Goal: Task Accomplishment & Management: Use online tool/utility

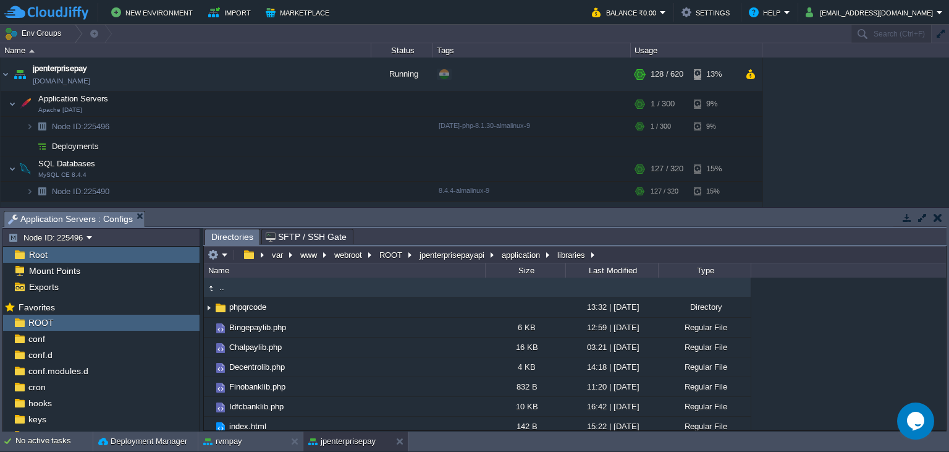
scroll to position [1139, 0]
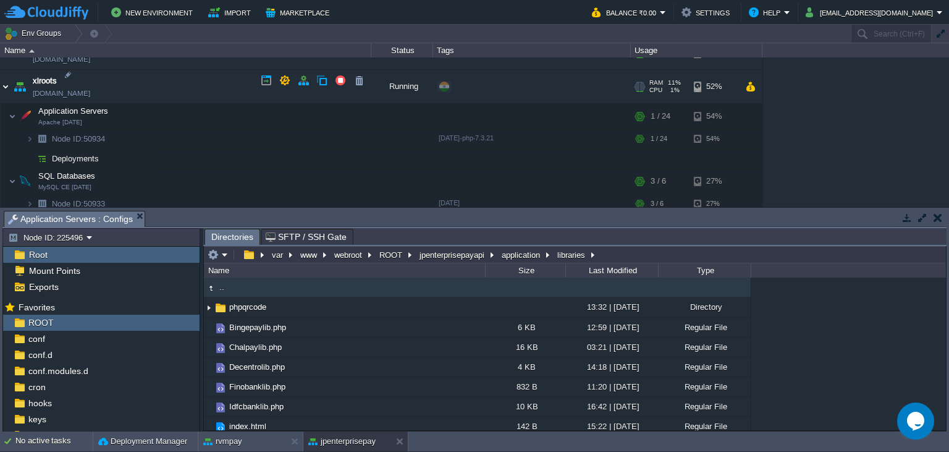
click at [5, 83] on img at bounding box center [6, 86] width 10 height 33
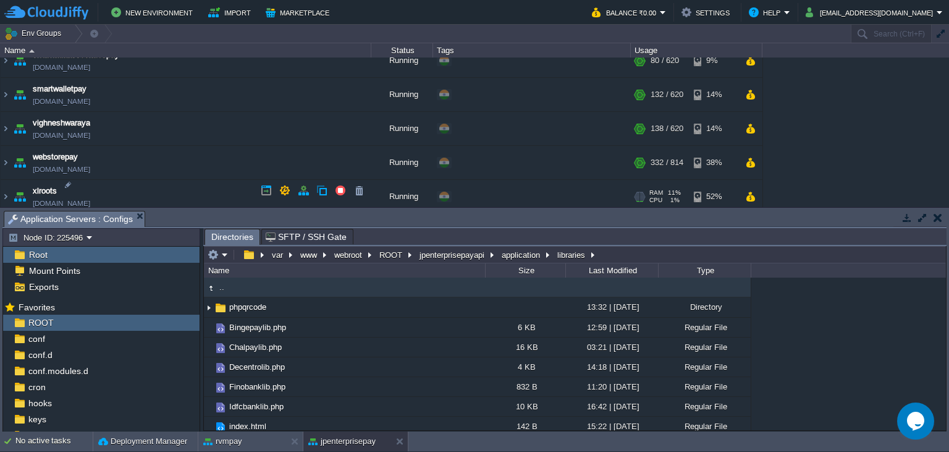
scroll to position [1150, 0]
click at [6, 159] on img at bounding box center [6, 162] width 10 height 33
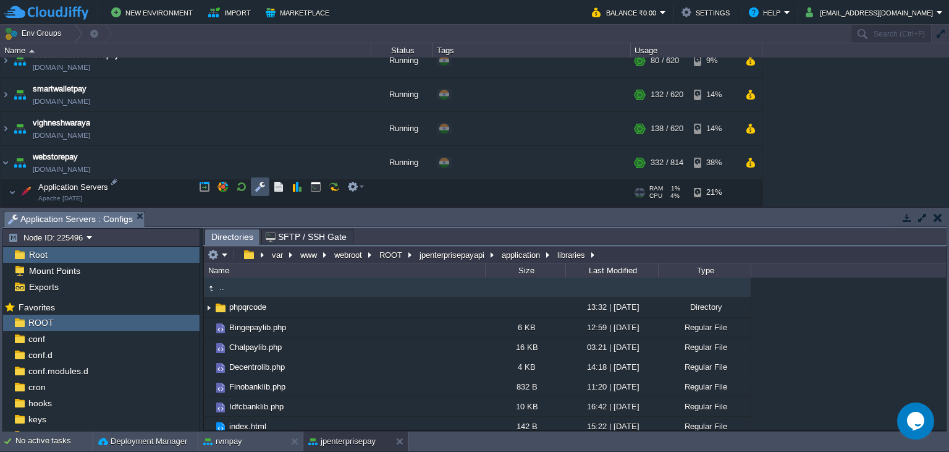
click at [256, 188] on button "button" at bounding box center [260, 186] width 11 height 11
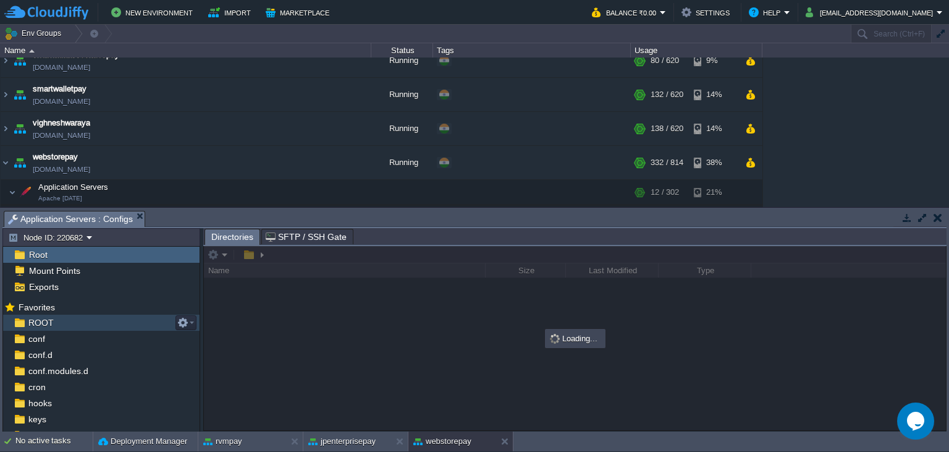
click at [88, 328] on div "ROOT" at bounding box center [101, 323] width 197 height 16
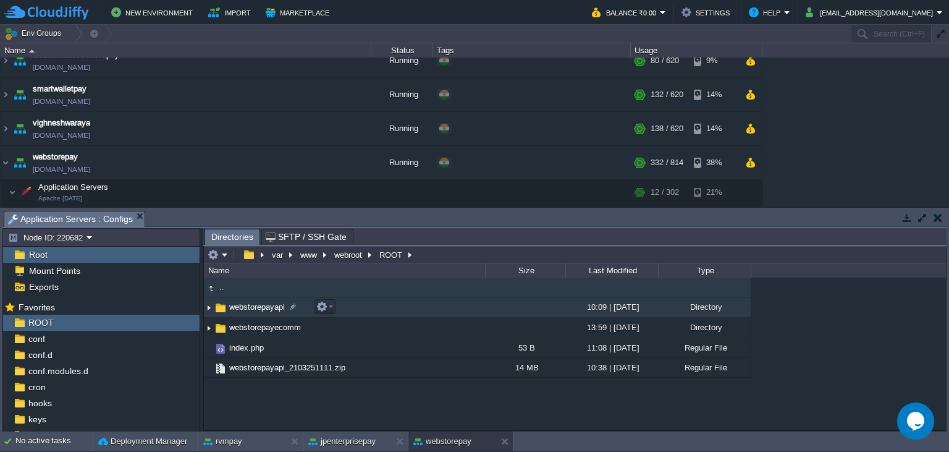
click at [281, 305] on span "webstorepayapi" at bounding box center [256, 307] width 59 height 11
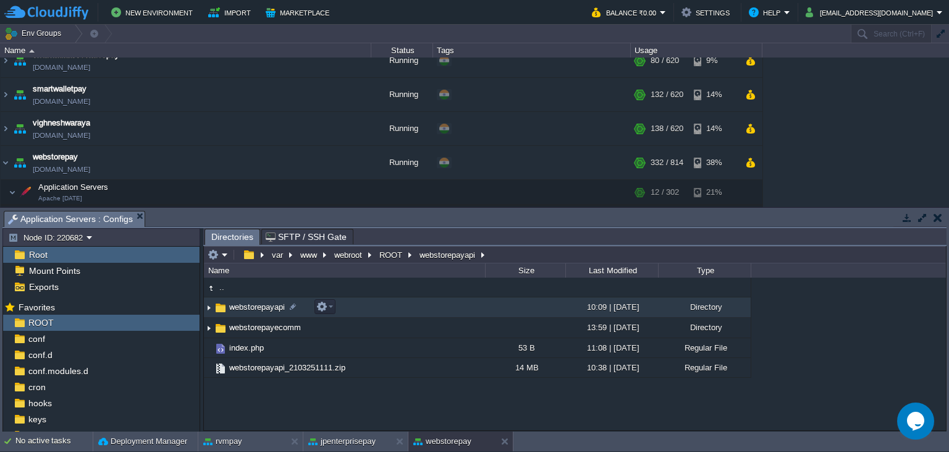
click at [281, 305] on span "webstorepayapi" at bounding box center [256, 307] width 59 height 11
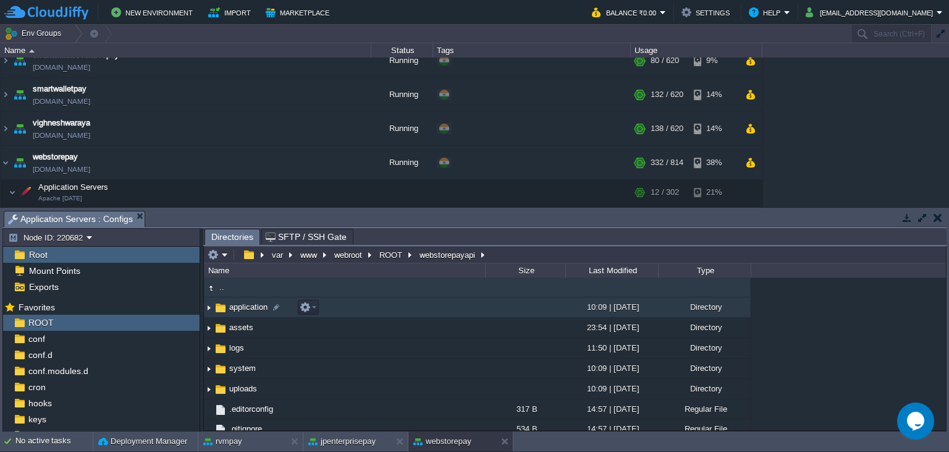
click at [253, 306] on span "application" at bounding box center [248, 307] width 42 height 11
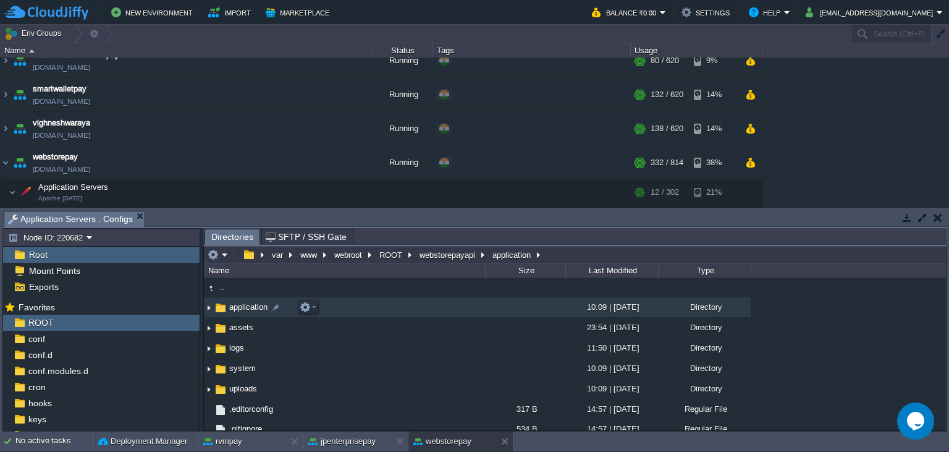
click at [253, 306] on span "application" at bounding box center [248, 307] width 42 height 11
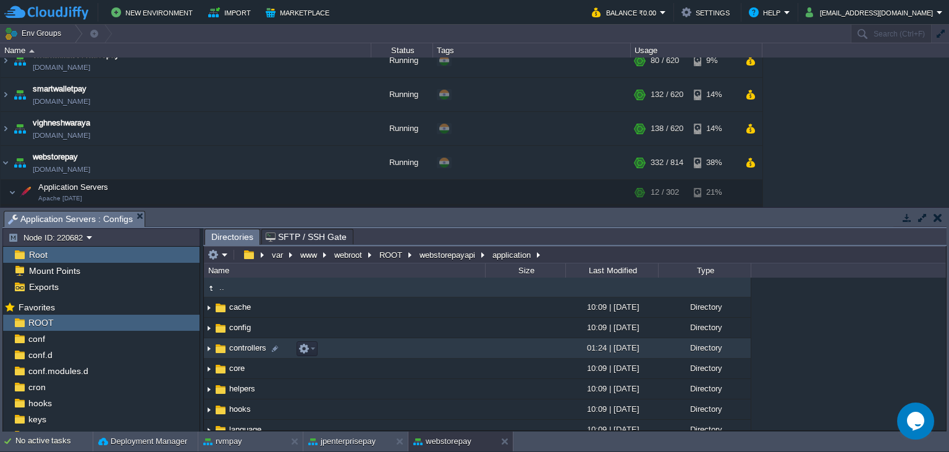
click at [250, 352] on span "controllers" at bounding box center [247, 347] width 41 height 11
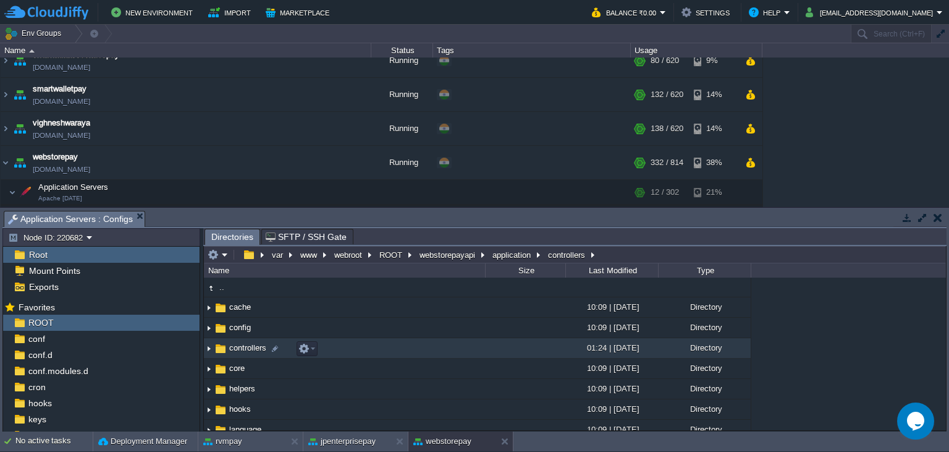
click at [249, 352] on span "controllers" at bounding box center [247, 347] width 41 height 11
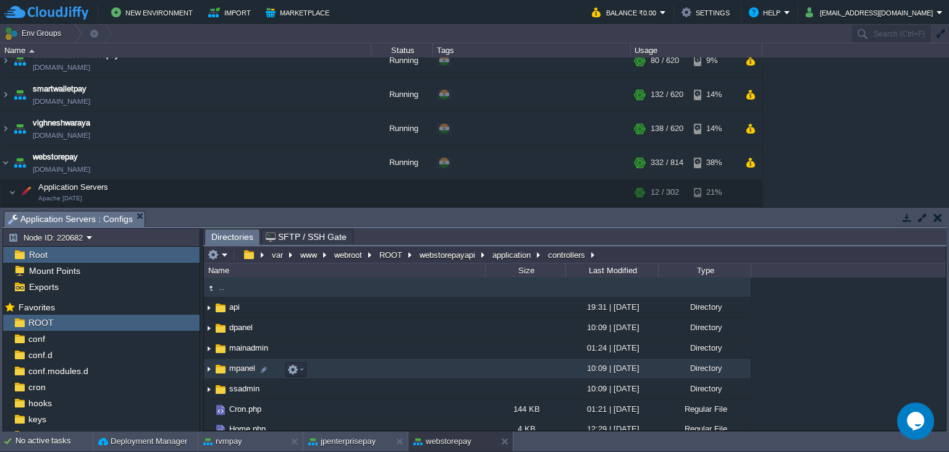
click at [241, 372] on span "mpanel" at bounding box center [242, 368] width 30 height 11
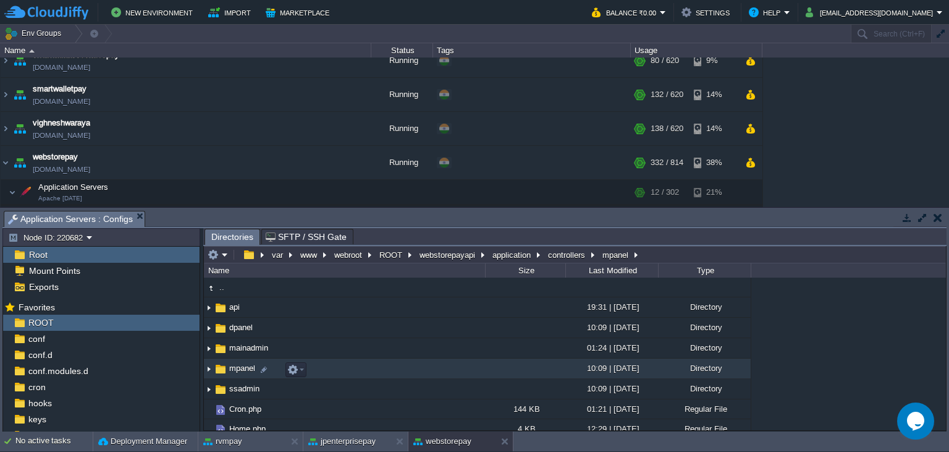
click at [241, 372] on span "mpanel" at bounding box center [242, 368] width 30 height 11
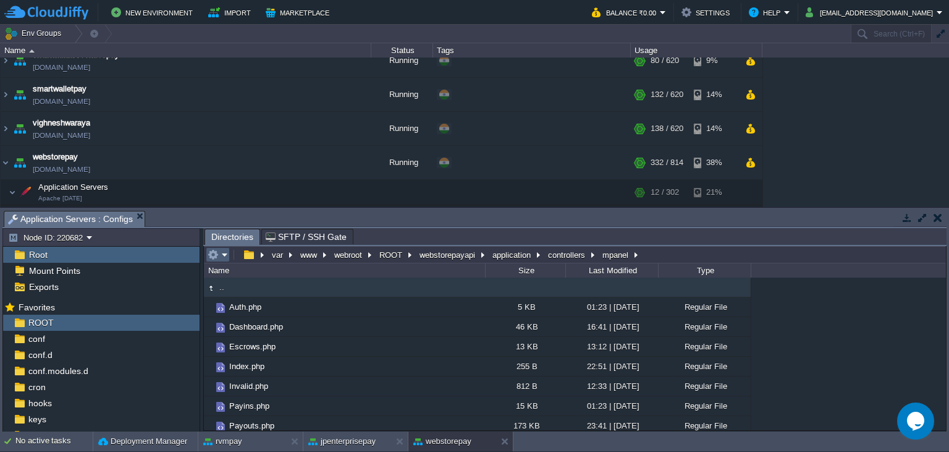
click at [224, 256] on em at bounding box center [218, 254] width 20 height 11
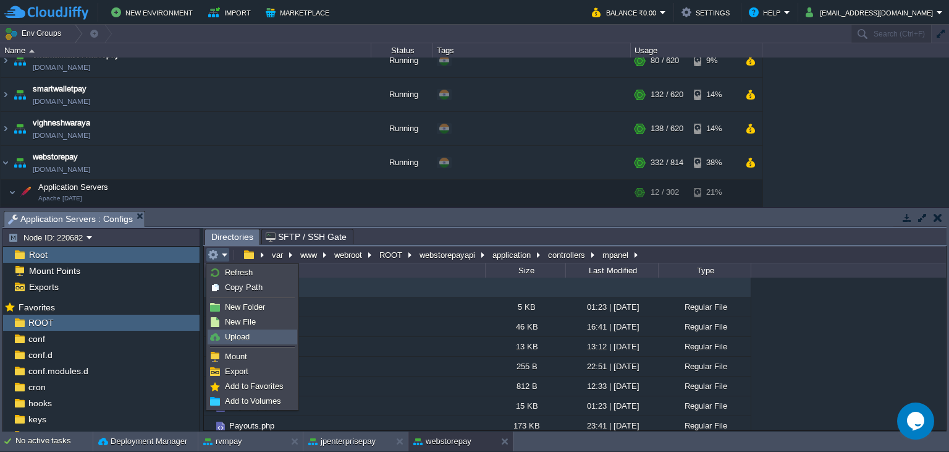
click at [257, 339] on link "Upload" at bounding box center [252, 337] width 88 height 14
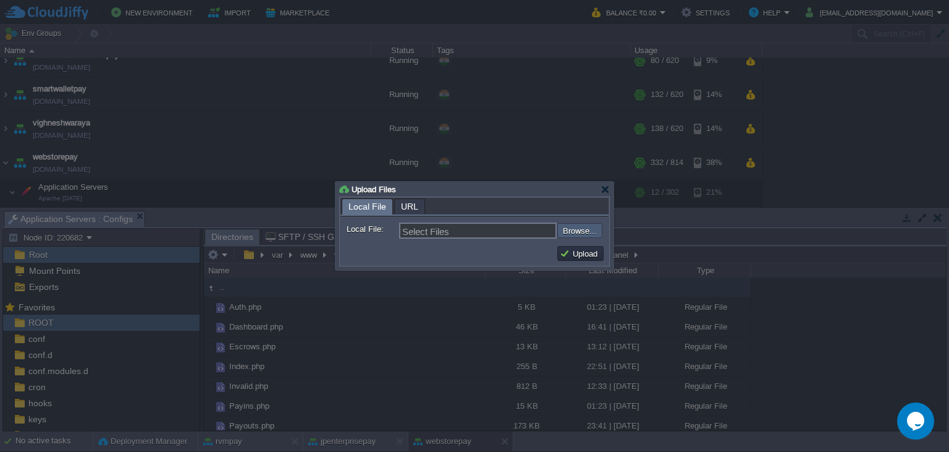
click at [579, 228] on input "file" at bounding box center [524, 230] width 156 height 15
type input "C:\fakepath\Payouts.php"
type input "Payouts.php"
click at [572, 253] on button "Upload" at bounding box center [580, 253] width 41 height 11
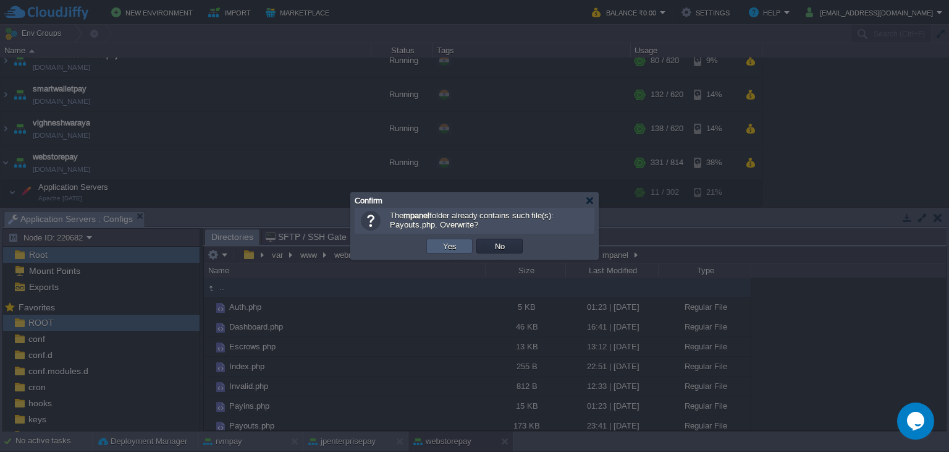
click at [441, 250] on button "Yes" at bounding box center [449, 245] width 21 height 11
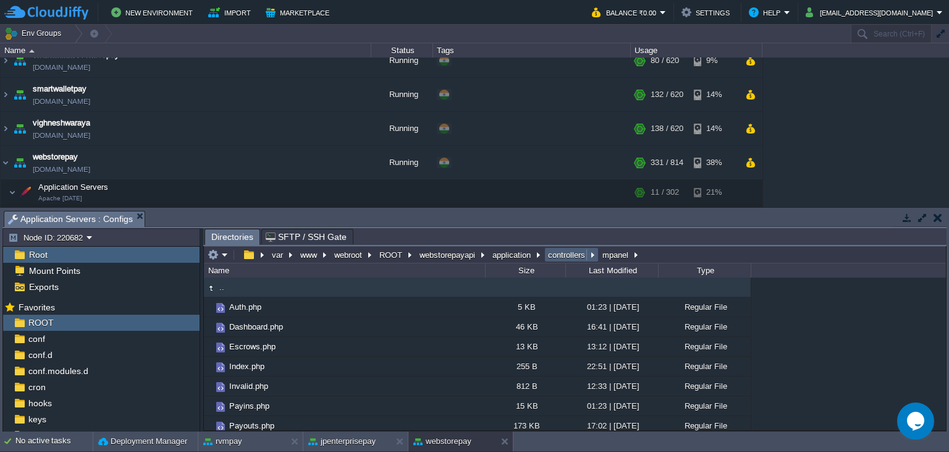
click at [561, 255] on button "controllers" at bounding box center [567, 254] width 42 height 11
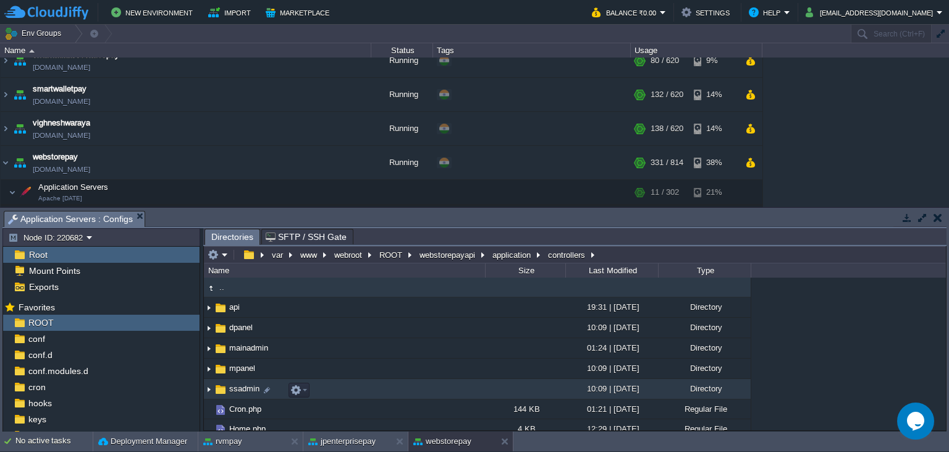
click at [248, 383] on td "ssadmin" at bounding box center [344, 389] width 281 height 20
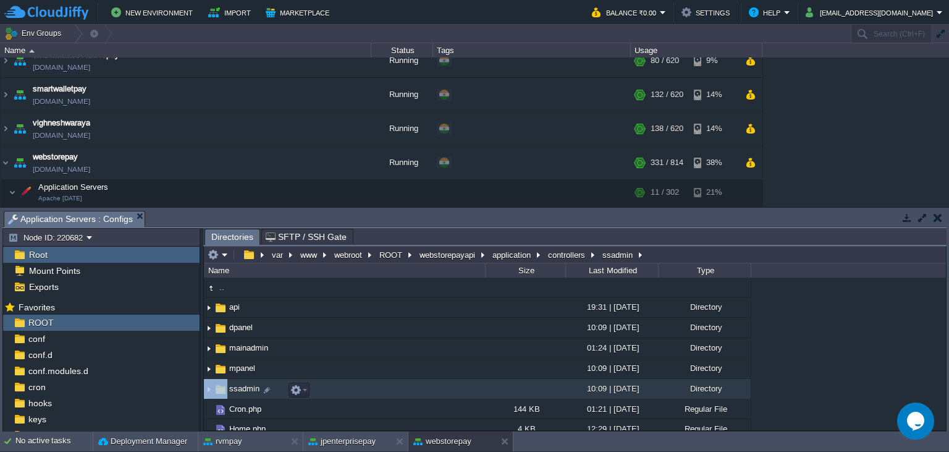
click at [248, 383] on td "ssadmin" at bounding box center [344, 389] width 281 height 20
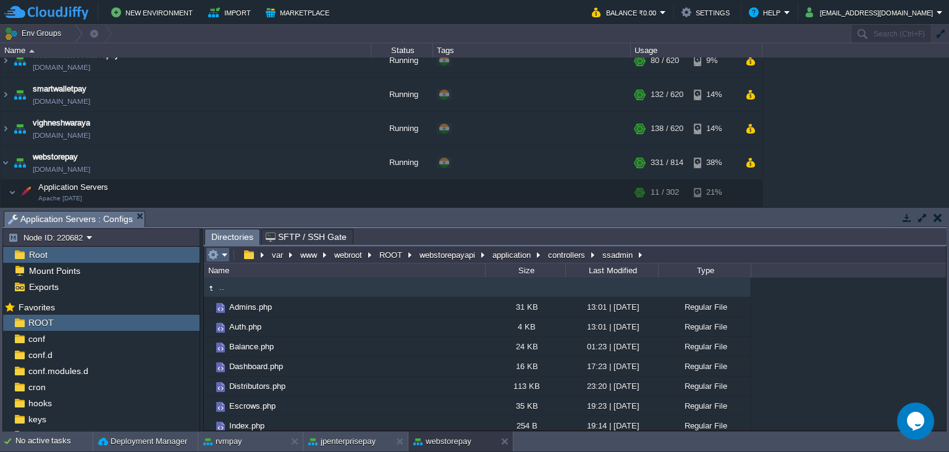
click at [221, 258] on em at bounding box center [218, 254] width 20 height 11
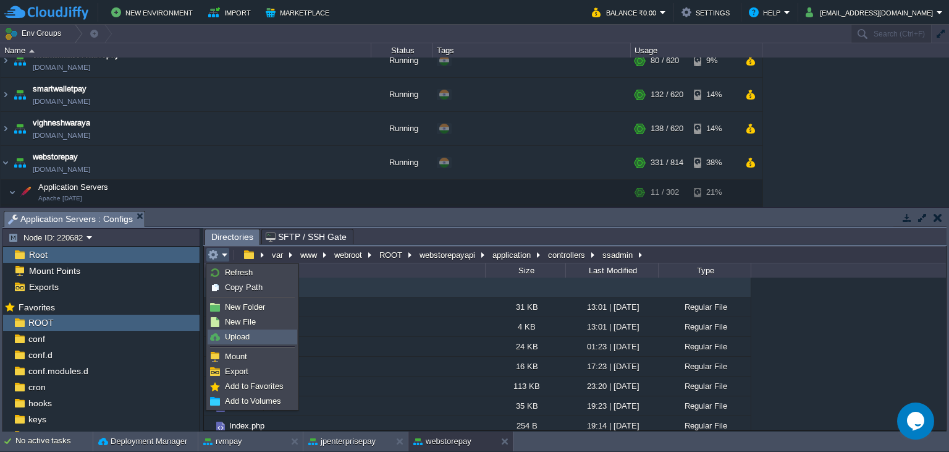
click at [266, 344] on li "Upload" at bounding box center [253, 336] width 90 height 15
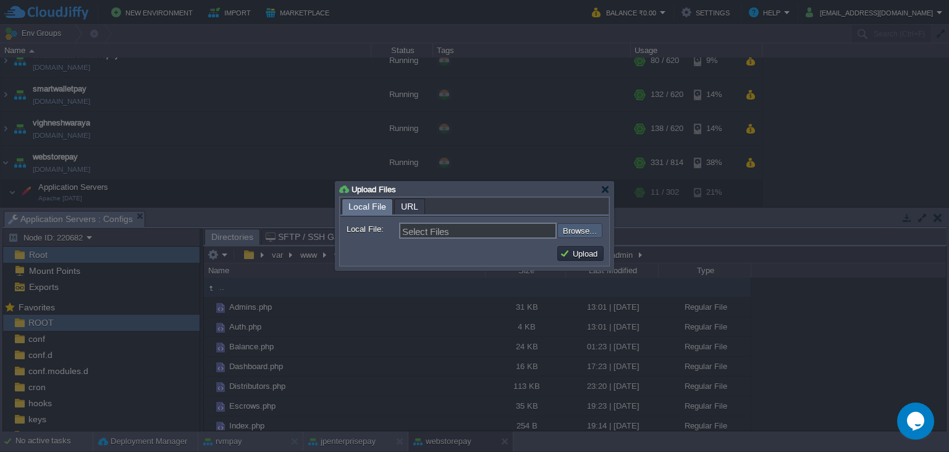
click at [592, 229] on input "file" at bounding box center [524, 230] width 156 height 15
type input "C:\fakepath\Payouts.php"
type input "Payouts.php"
click at [571, 253] on button "Upload" at bounding box center [580, 253] width 41 height 11
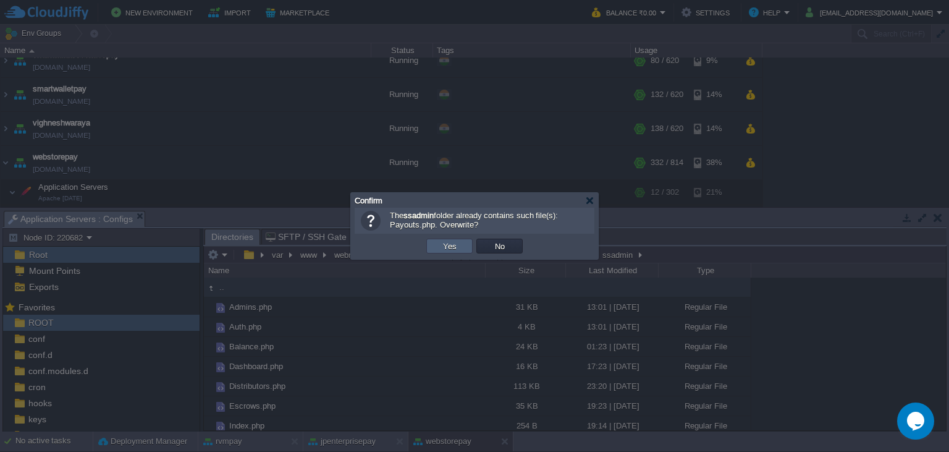
click at [459, 249] on td "Yes" at bounding box center [450, 246] width 46 height 15
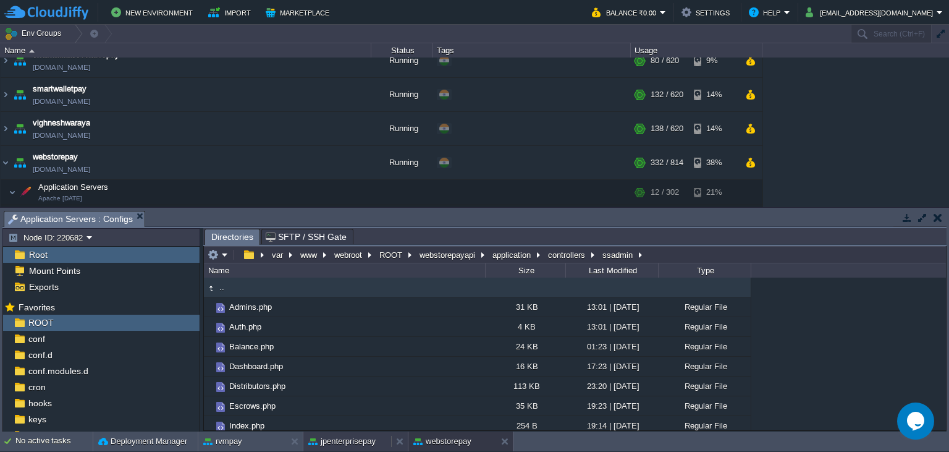
click at [328, 438] on button "jpenterprisepay" at bounding box center [341, 441] width 67 height 12
click at [219, 257] on em at bounding box center [218, 254] width 20 height 11
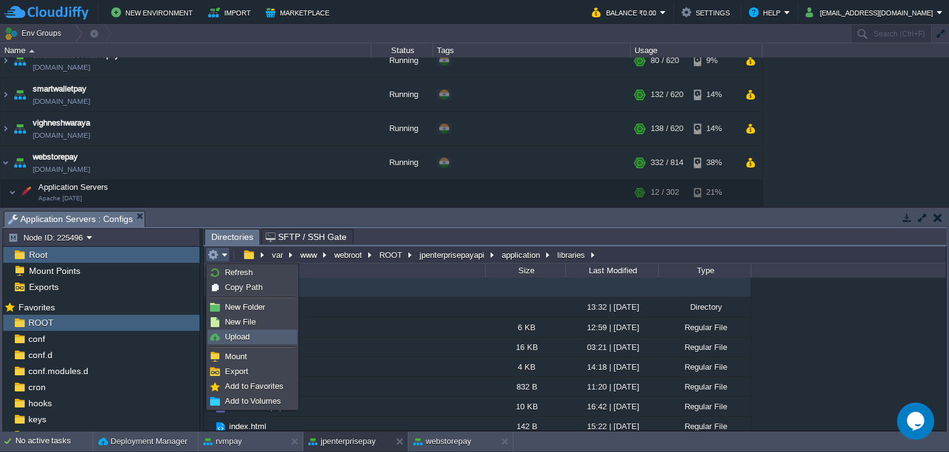
click at [243, 330] on link "Upload" at bounding box center [252, 337] width 88 height 14
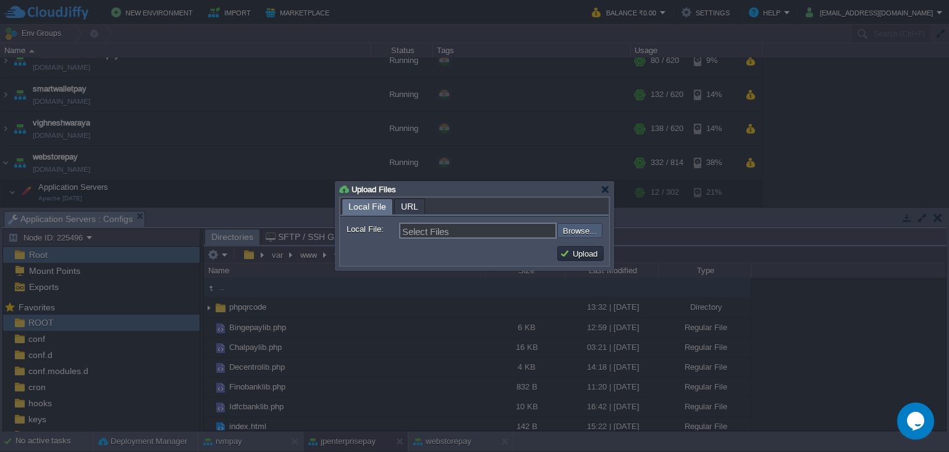
click at [579, 234] on input "file" at bounding box center [524, 230] width 156 height 15
type input "C:\fakepath\Trustlypaylib.php"
type input "Trustlypaylib.php"
click at [586, 252] on button "Upload" at bounding box center [580, 253] width 41 height 11
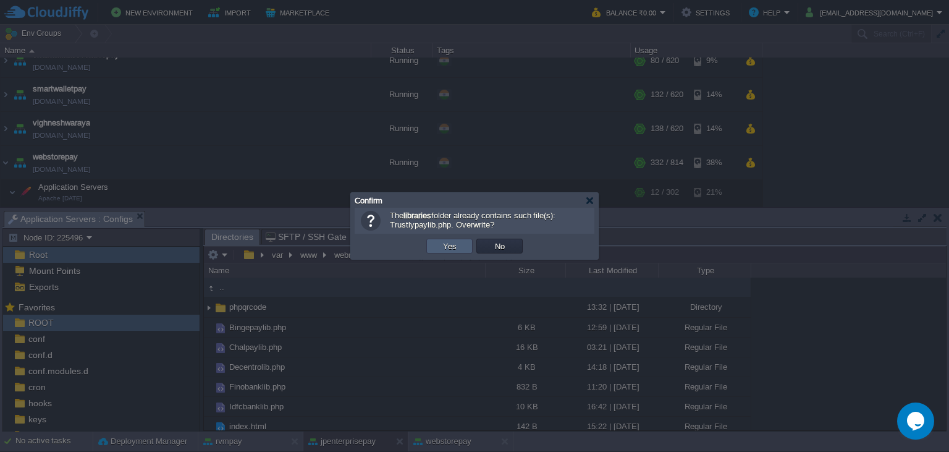
click at [444, 243] on button "Yes" at bounding box center [449, 245] width 21 height 11
